Goal: Transaction & Acquisition: Purchase product/service

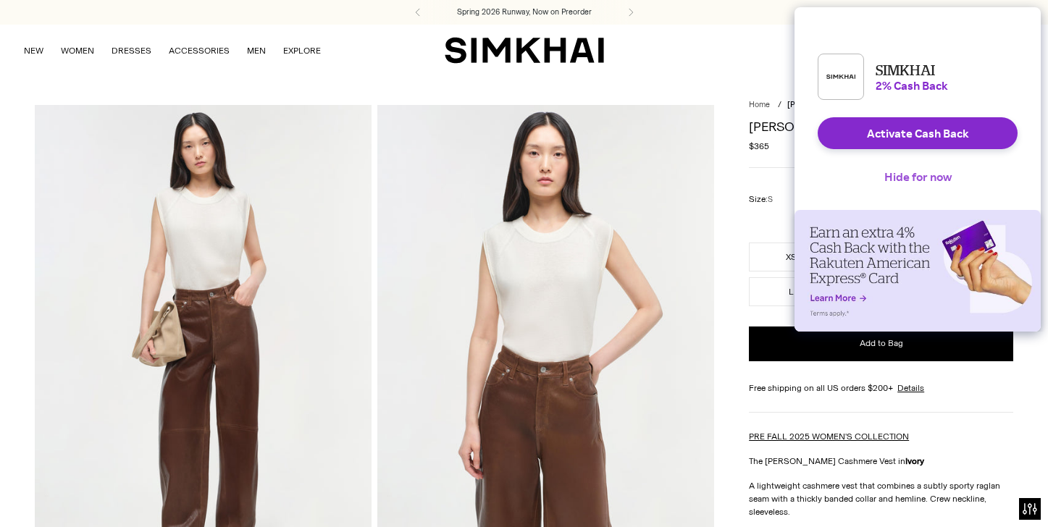
click at [924, 188] on button "Hide for now" at bounding box center [918, 177] width 91 height 32
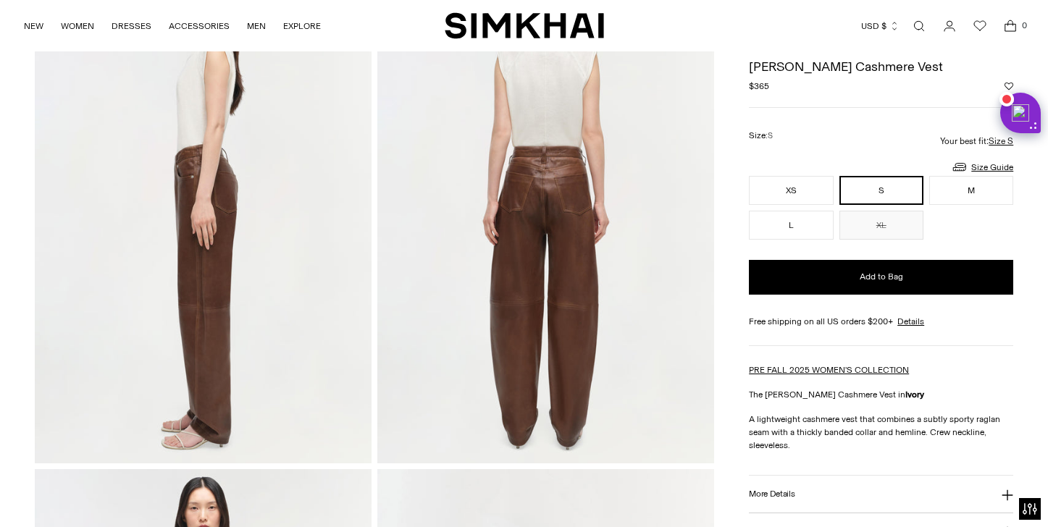
scroll to position [643, 0]
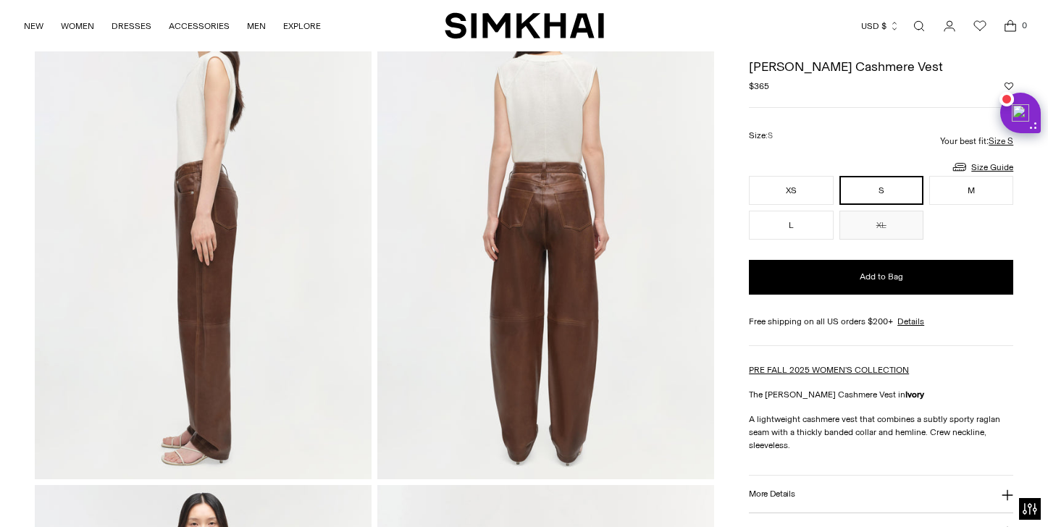
click at [891, 191] on button "S" at bounding box center [882, 190] width 84 height 29
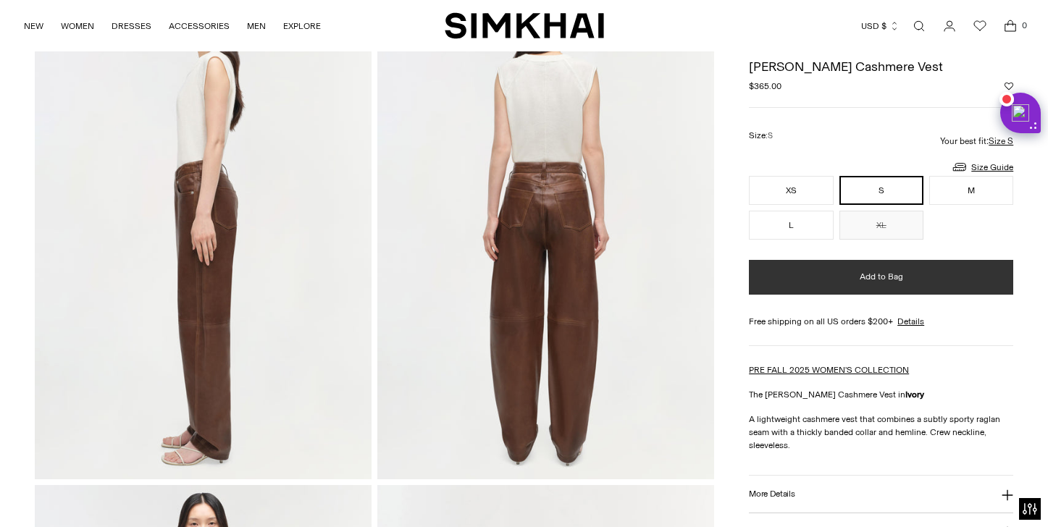
click at [877, 282] on span "Add to Bag" at bounding box center [881, 277] width 43 height 12
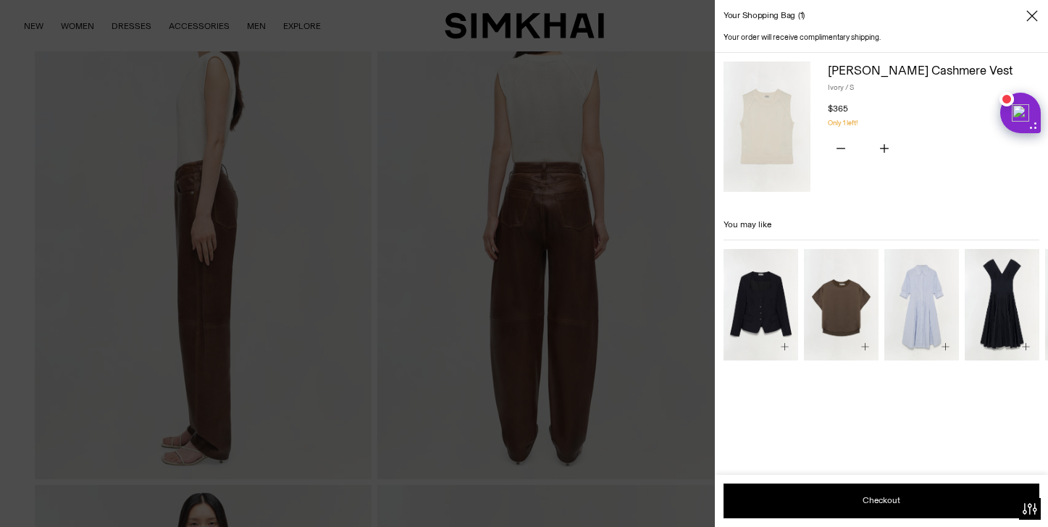
click at [1031, 16] on icon "Close" at bounding box center [1033, 16] width 12 height 14
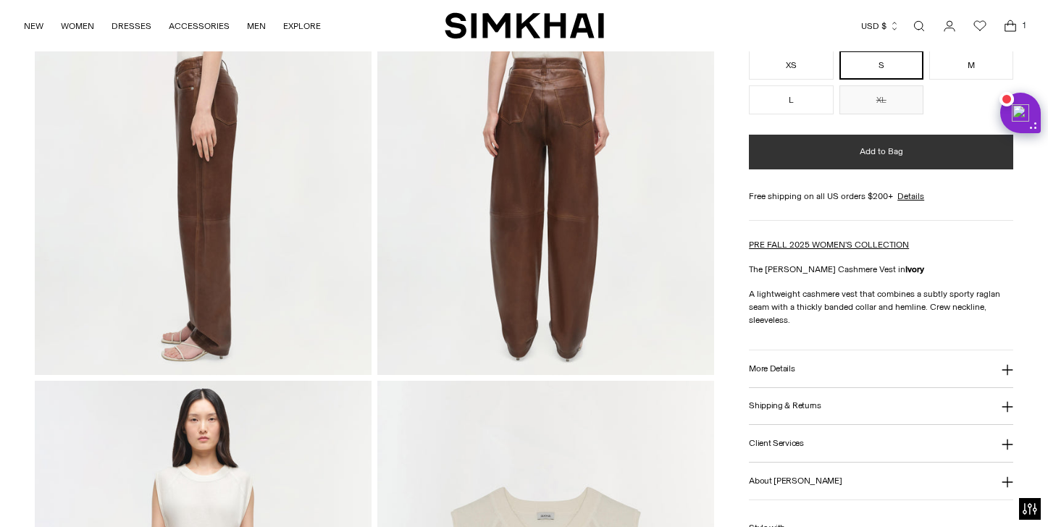
scroll to position [827, 0]
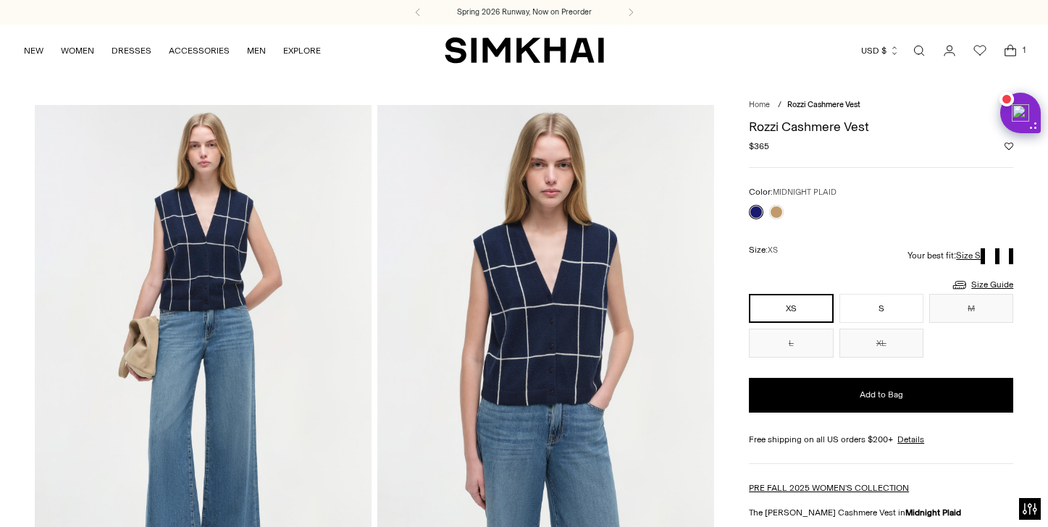
click at [756, 211] on link at bounding box center [756, 212] width 14 height 14
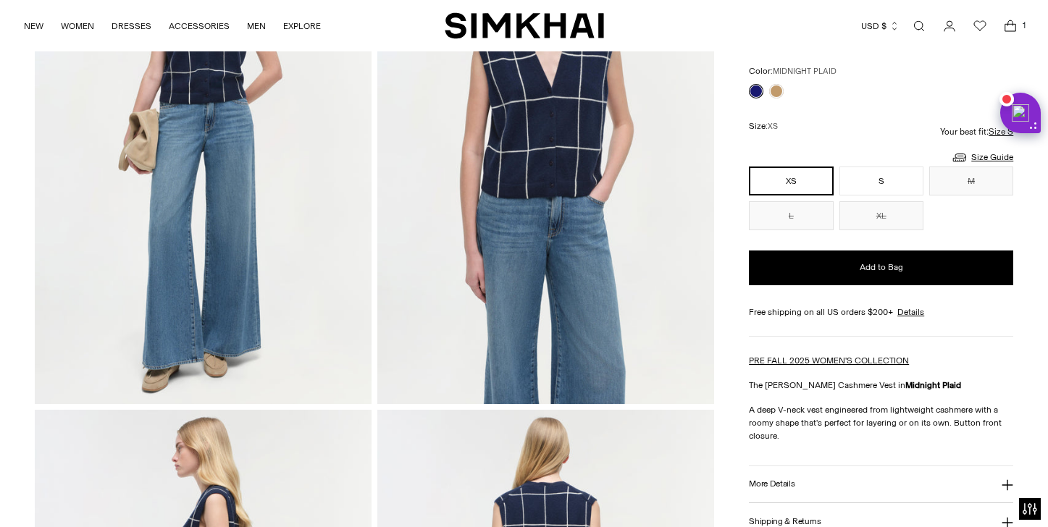
scroll to position [208, 0]
click at [875, 178] on button "S" at bounding box center [882, 180] width 84 height 29
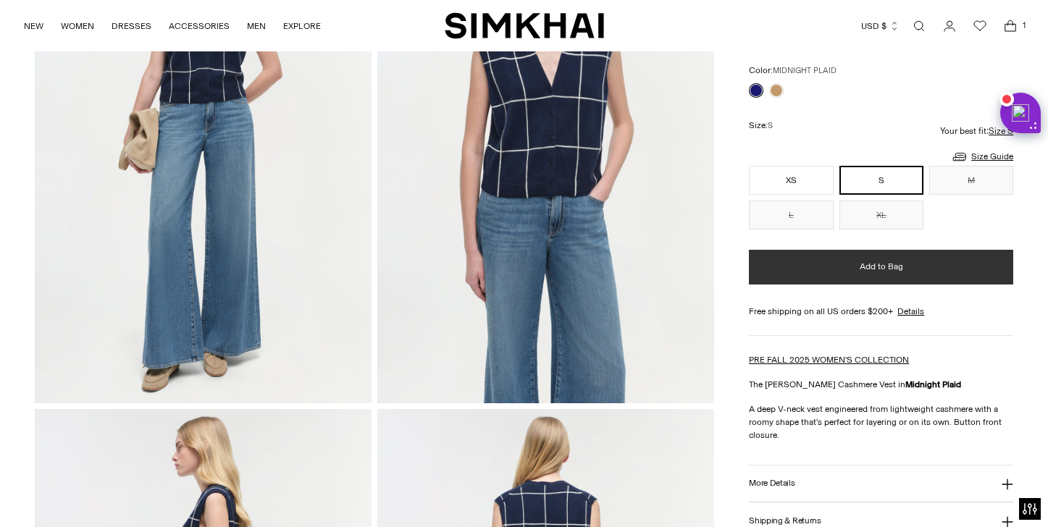
click at [883, 268] on span "Add to Bag" at bounding box center [881, 267] width 43 height 12
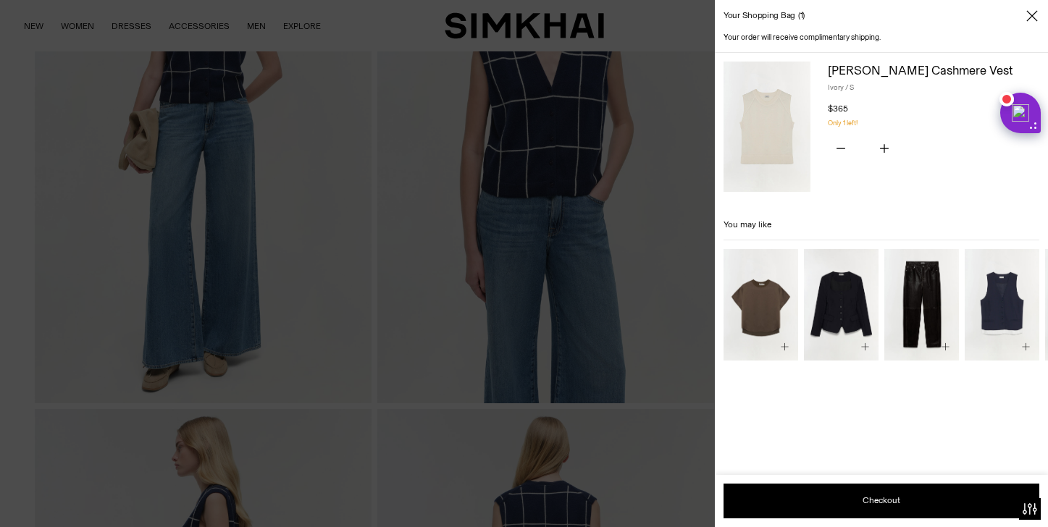
click at [1035, 10] on icon "Close" at bounding box center [1033, 16] width 12 height 14
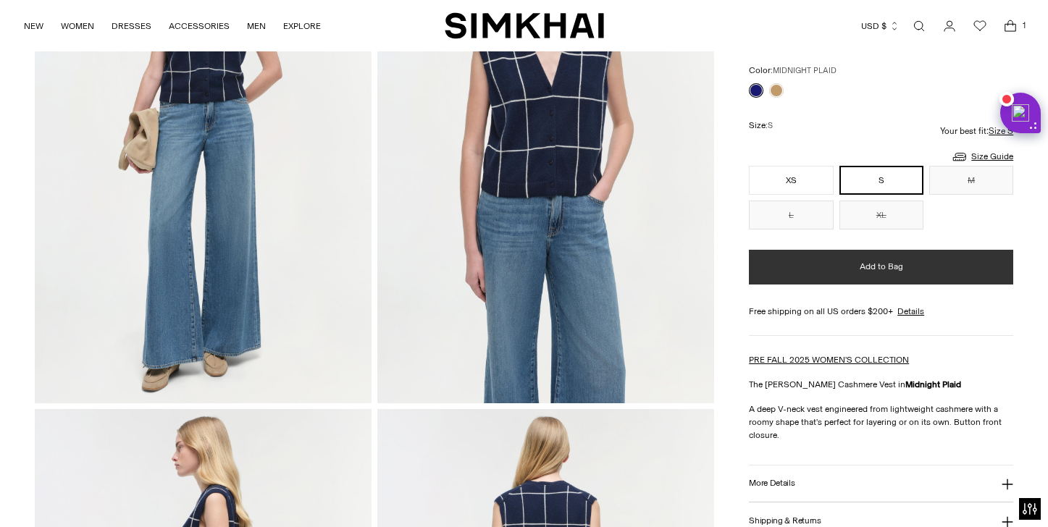
click at [876, 269] on span "Add to Bag" at bounding box center [881, 267] width 43 height 12
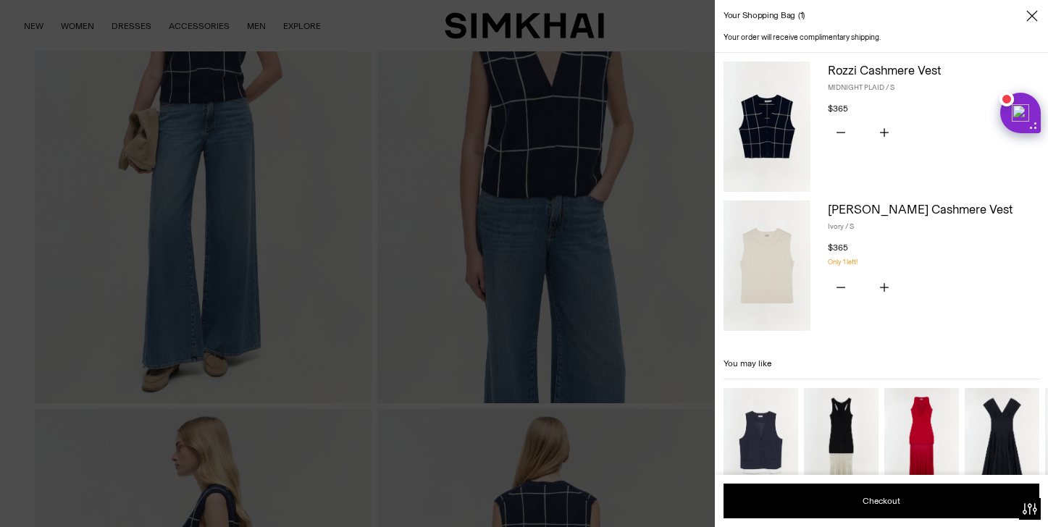
click at [1035, 12] on icon "Close" at bounding box center [1032, 15] width 11 height 11
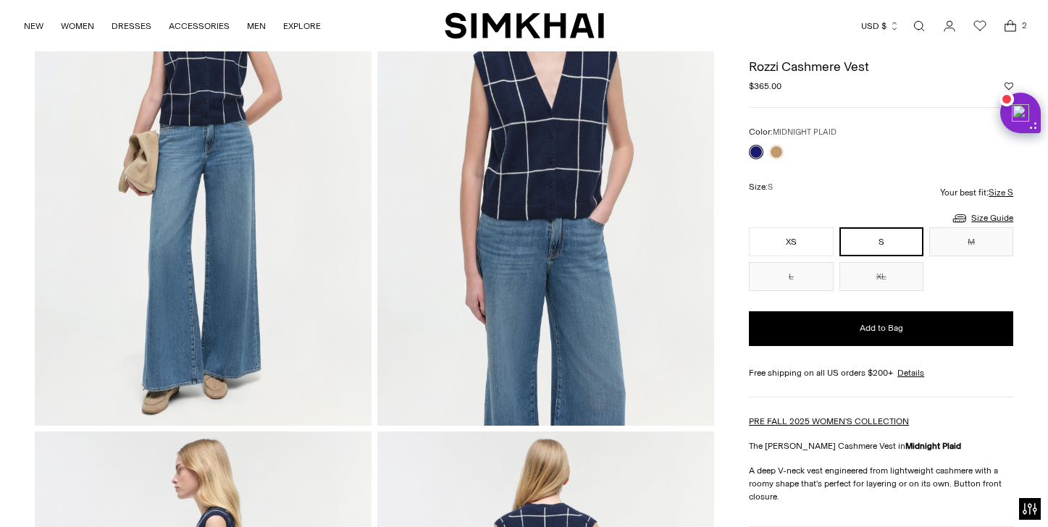
scroll to position [183, 0]
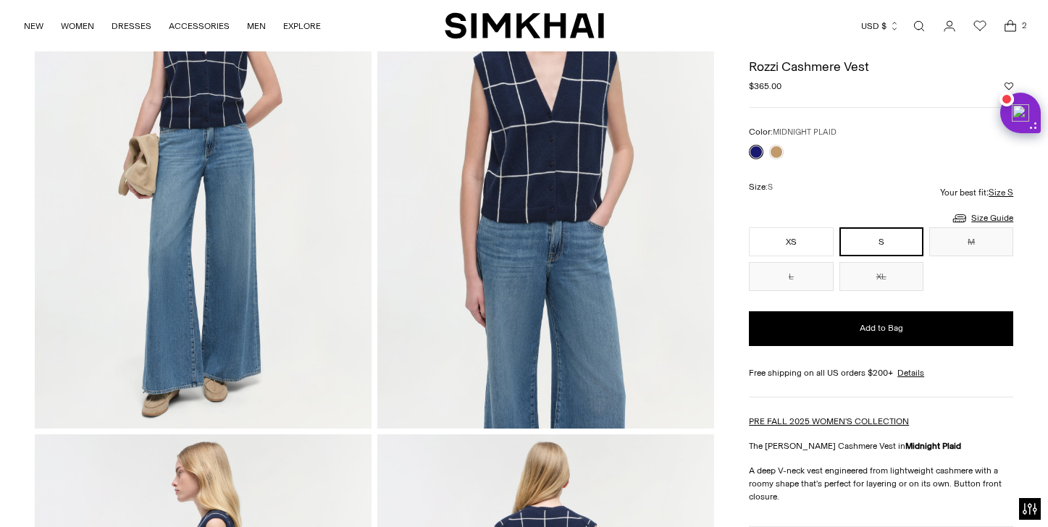
click at [1011, 27] on icon "Open cart modal" at bounding box center [1011, 26] width 20 height 14
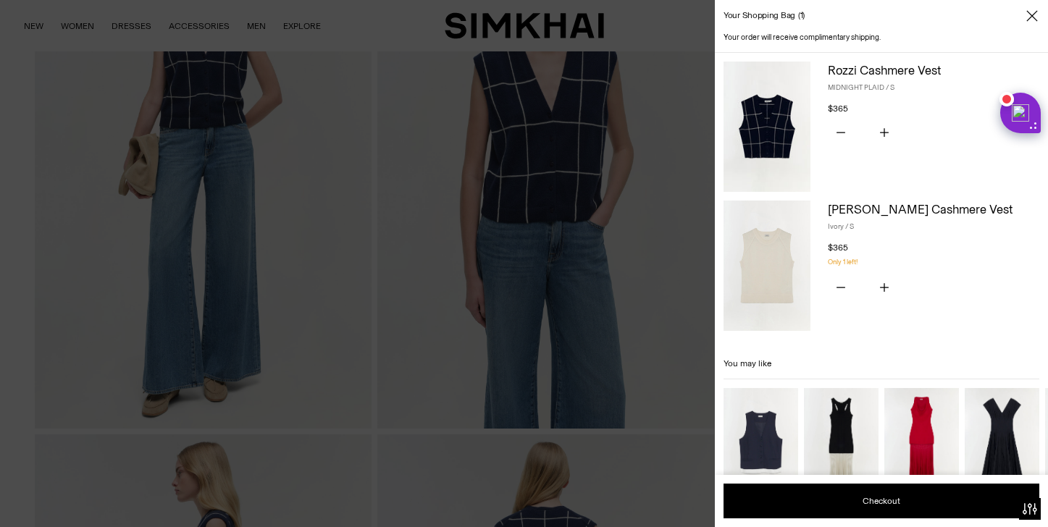
click at [857, 209] on link "[PERSON_NAME] Cashmere Vest" at bounding box center [920, 209] width 185 height 14
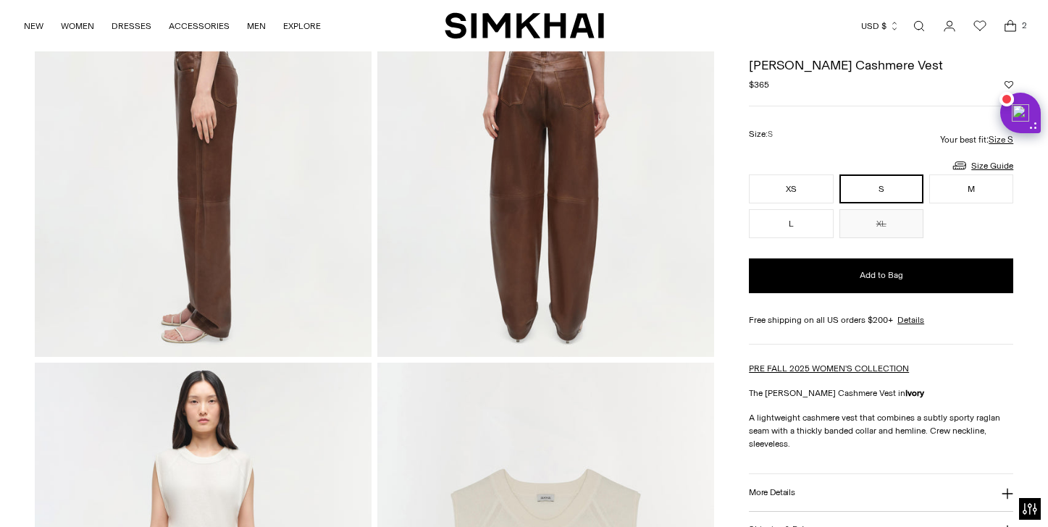
scroll to position [760, 0]
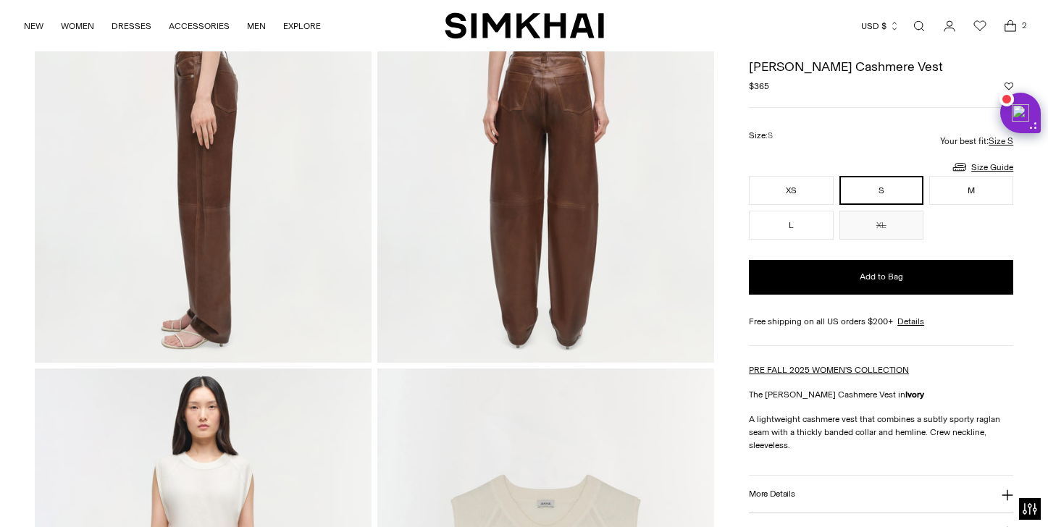
click at [1014, 25] on icon "Open cart modal" at bounding box center [1011, 26] width 20 height 14
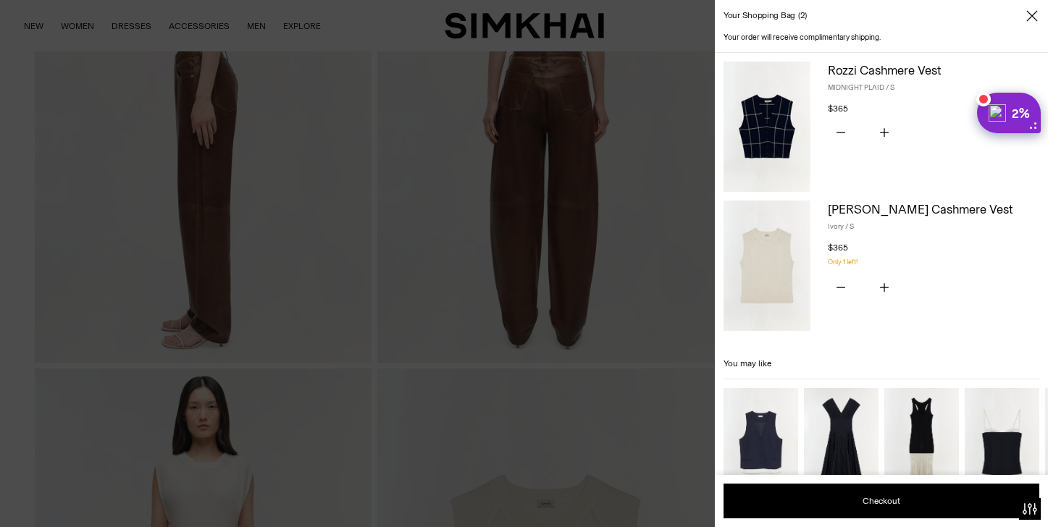
click at [1019, 106] on div "2%" at bounding box center [1021, 112] width 18 height 17
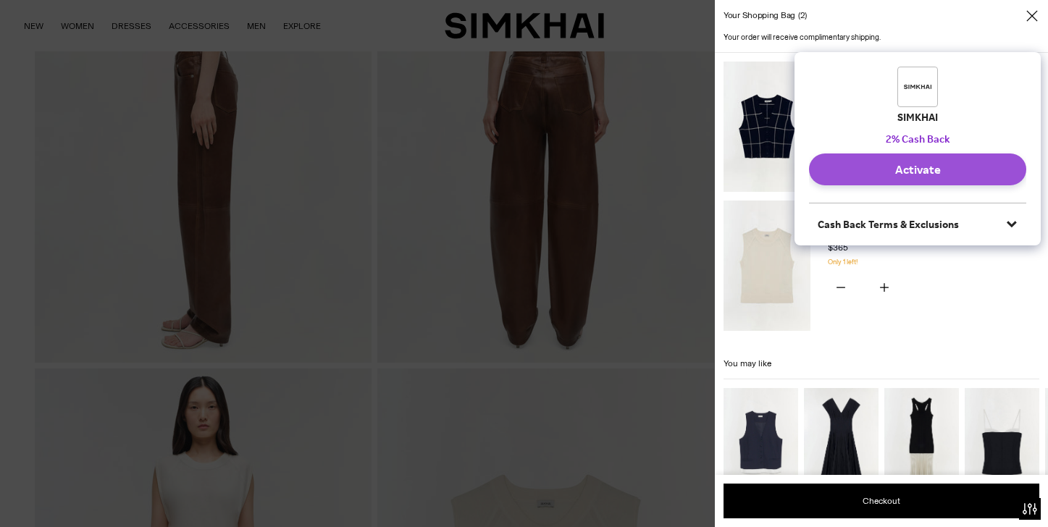
click at [910, 167] on button "Activate" at bounding box center [917, 170] width 217 height 32
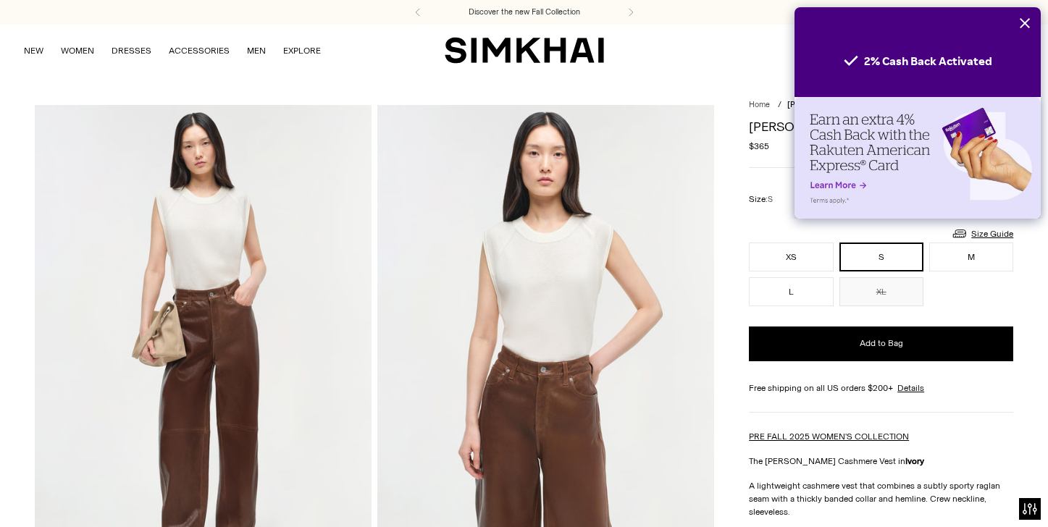
click at [1026, 21] on icon "Close" at bounding box center [1025, 23] width 12 height 12
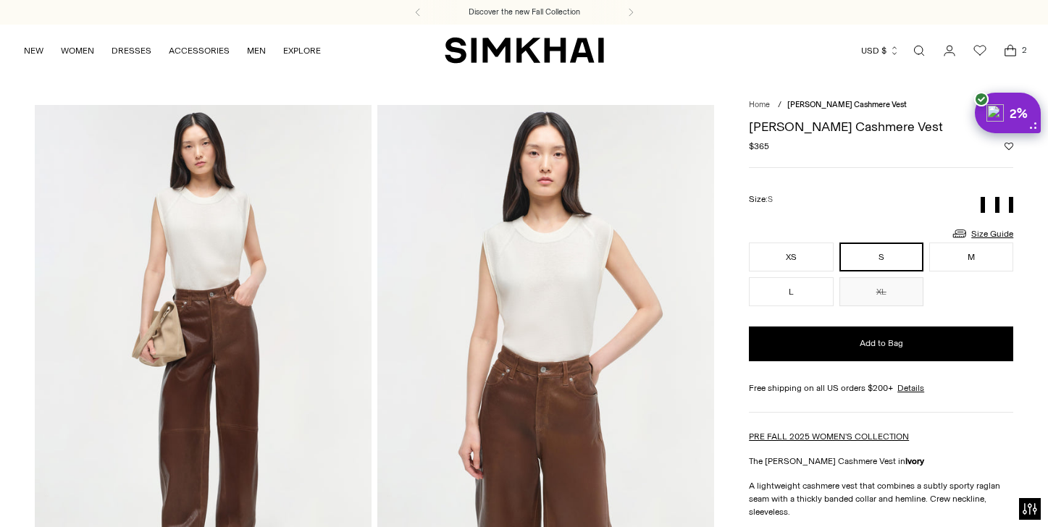
click at [1012, 51] on icon "Open cart modal" at bounding box center [1011, 50] width 20 height 14
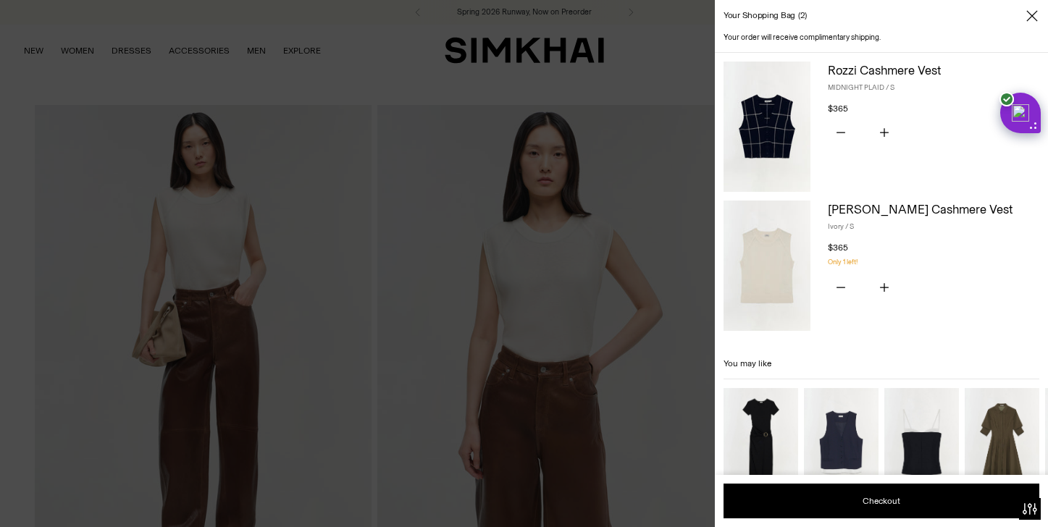
click at [1034, 10] on icon "Close" at bounding box center [1033, 16] width 12 height 14
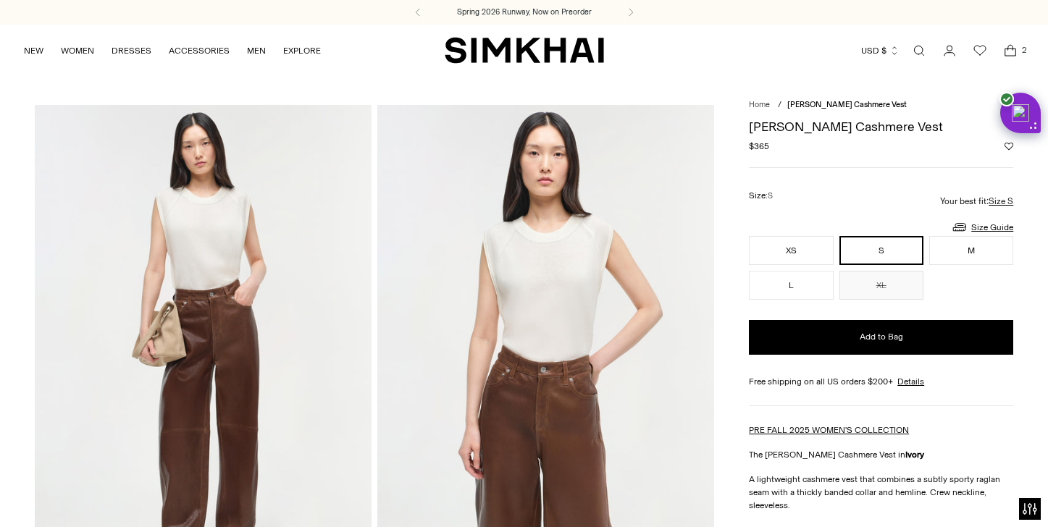
click at [919, 49] on link "Open search modal" at bounding box center [919, 50] width 29 height 29
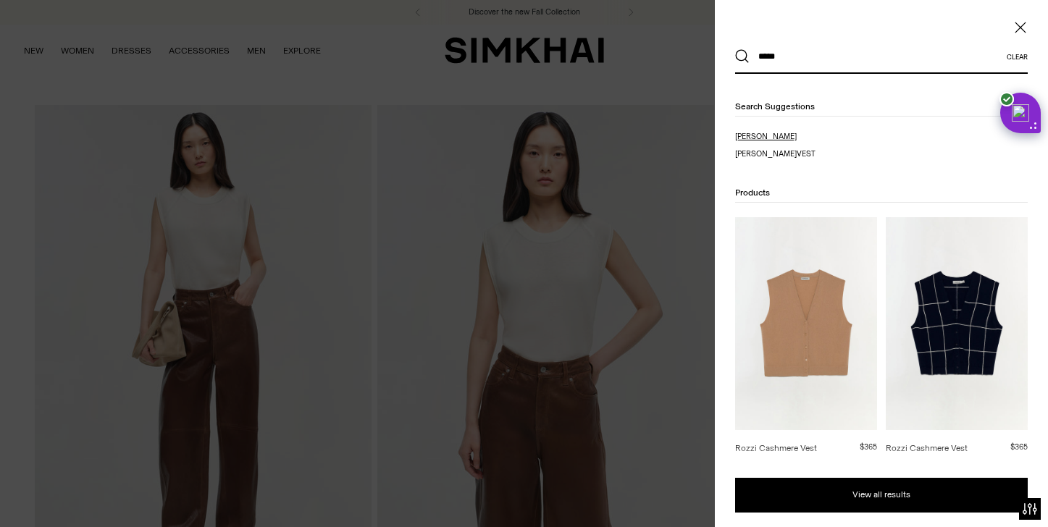
type input "*****"
click at [746, 134] on mark "rozzi" at bounding box center [766, 136] width 62 height 9
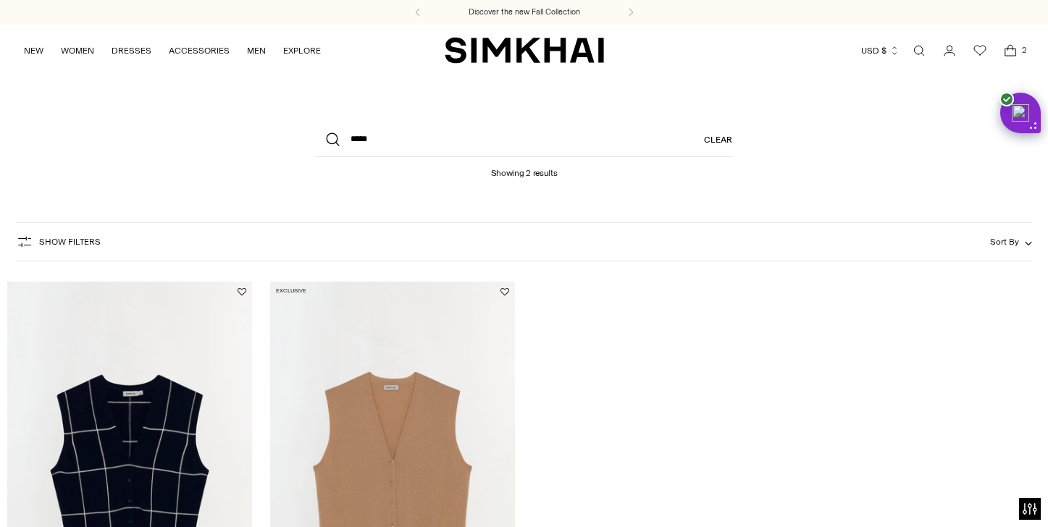
click at [921, 49] on link "Open search modal" at bounding box center [919, 50] width 29 height 29
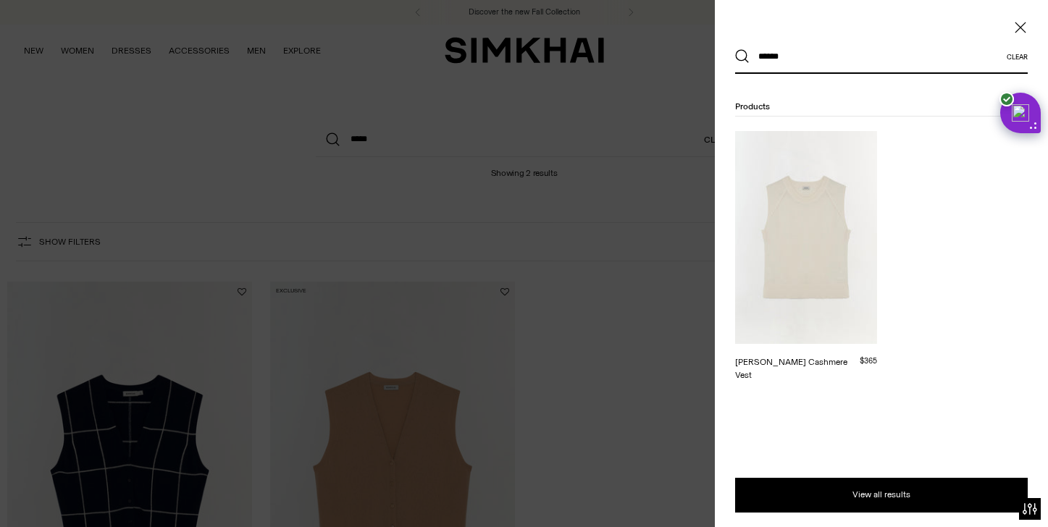
type input "******"
click at [790, 362] on div "[PERSON_NAME] Cashmere Vest" at bounding box center [797, 369] width 125 height 26
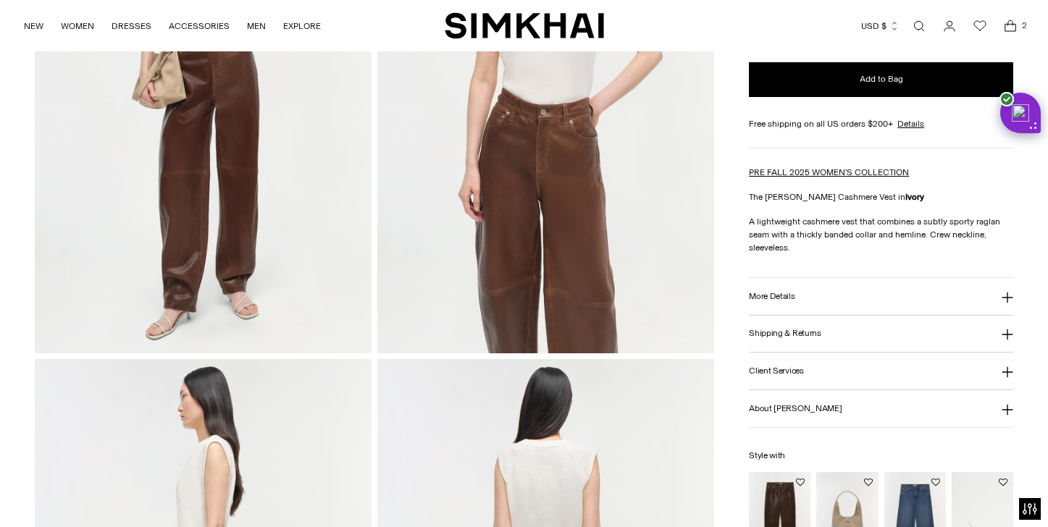
scroll to position [265, 0]
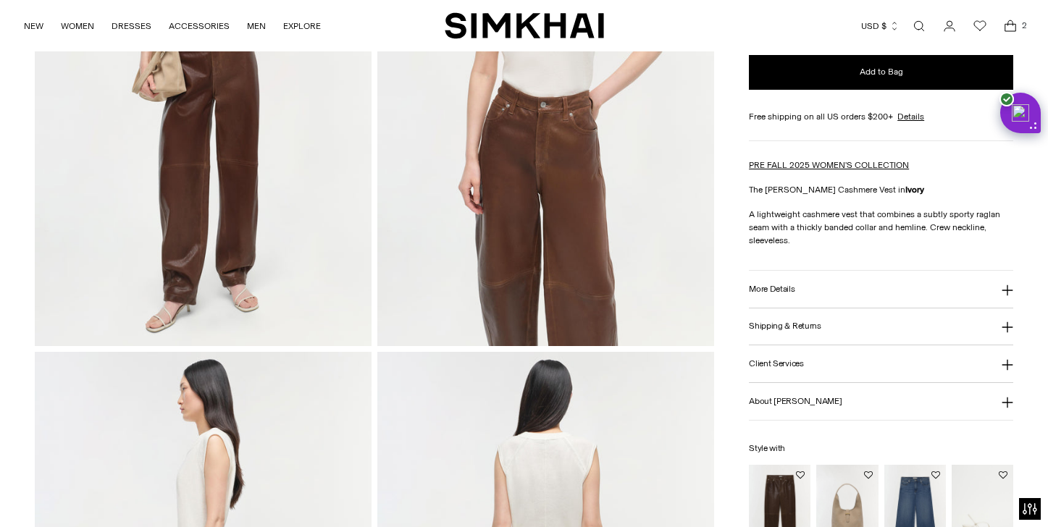
click at [767, 288] on h3 "More Details" at bounding box center [772, 289] width 46 height 9
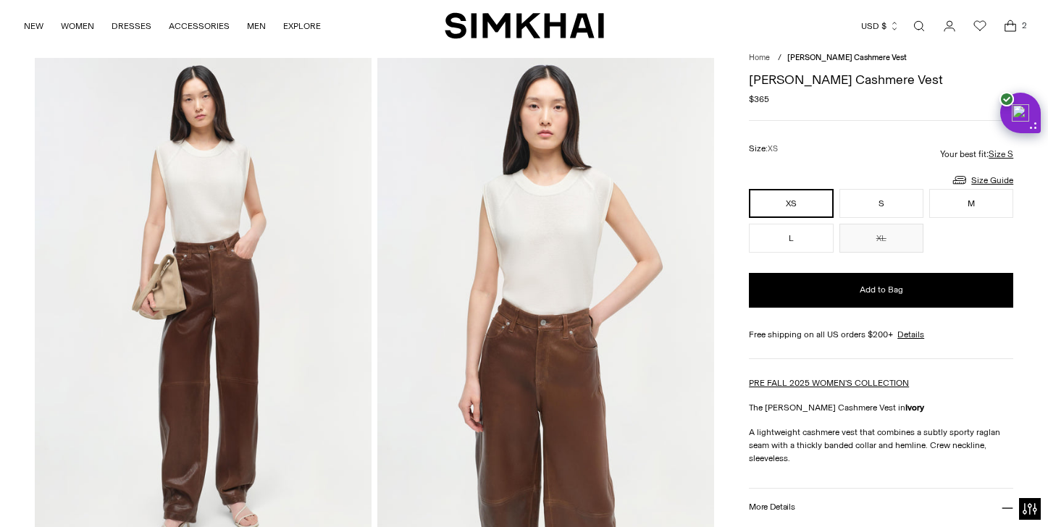
scroll to position [44, 0]
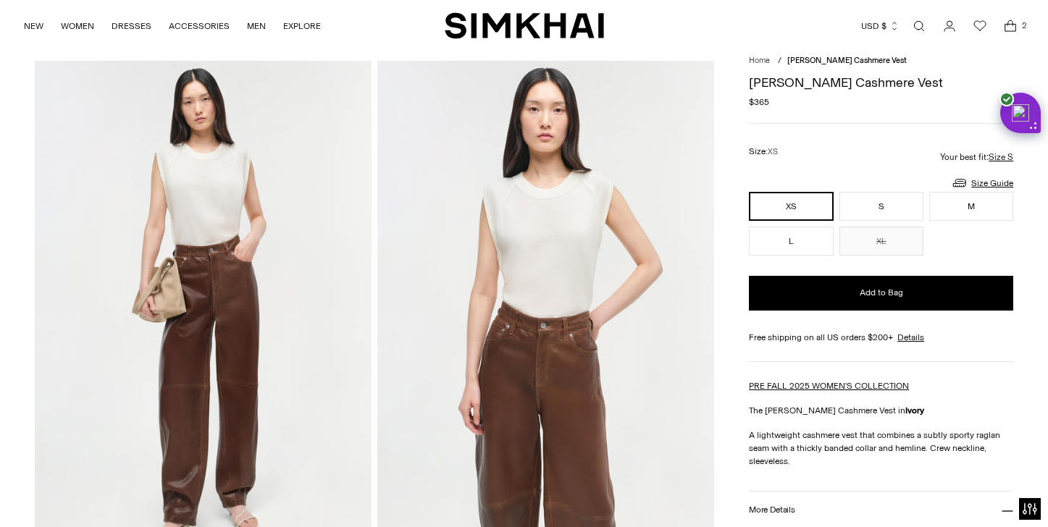
click at [1010, 25] on icon "Open cart modal" at bounding box center [1011, 26] width 20 height 14
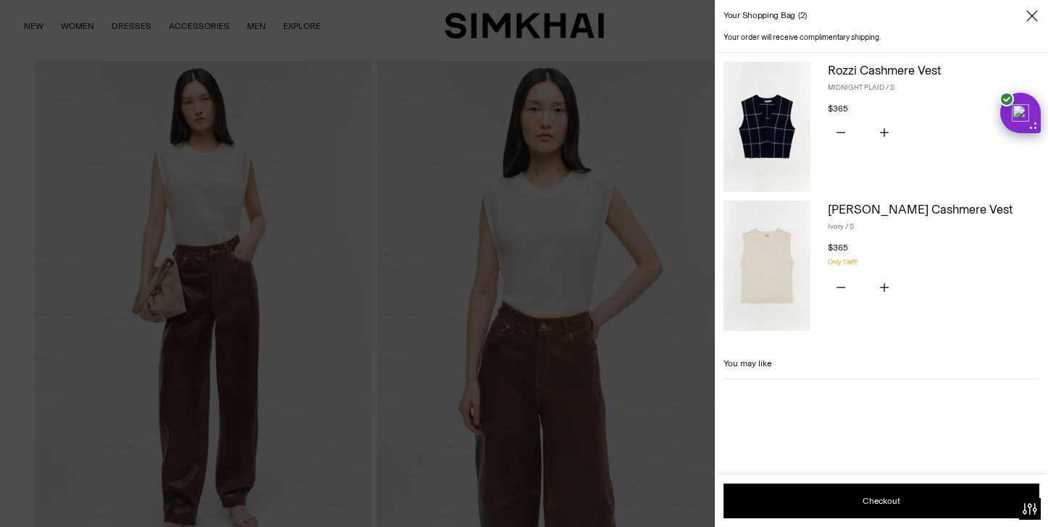
scroll to position [42, 0]
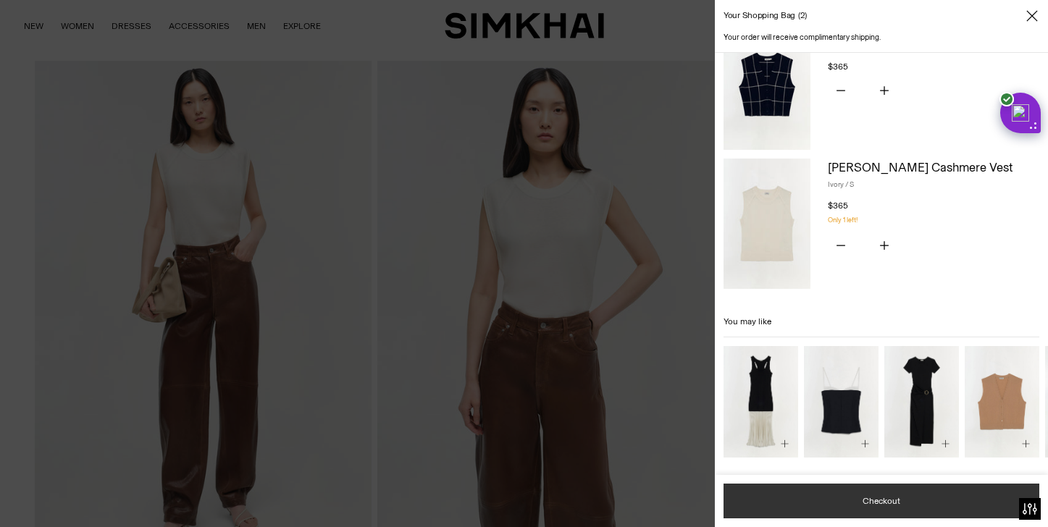
click at [893, 498] on button "Checkout" at bounding box center [882, 501] width 316 height 35
